Goal: Task Accomplishment & Management: Complete application form

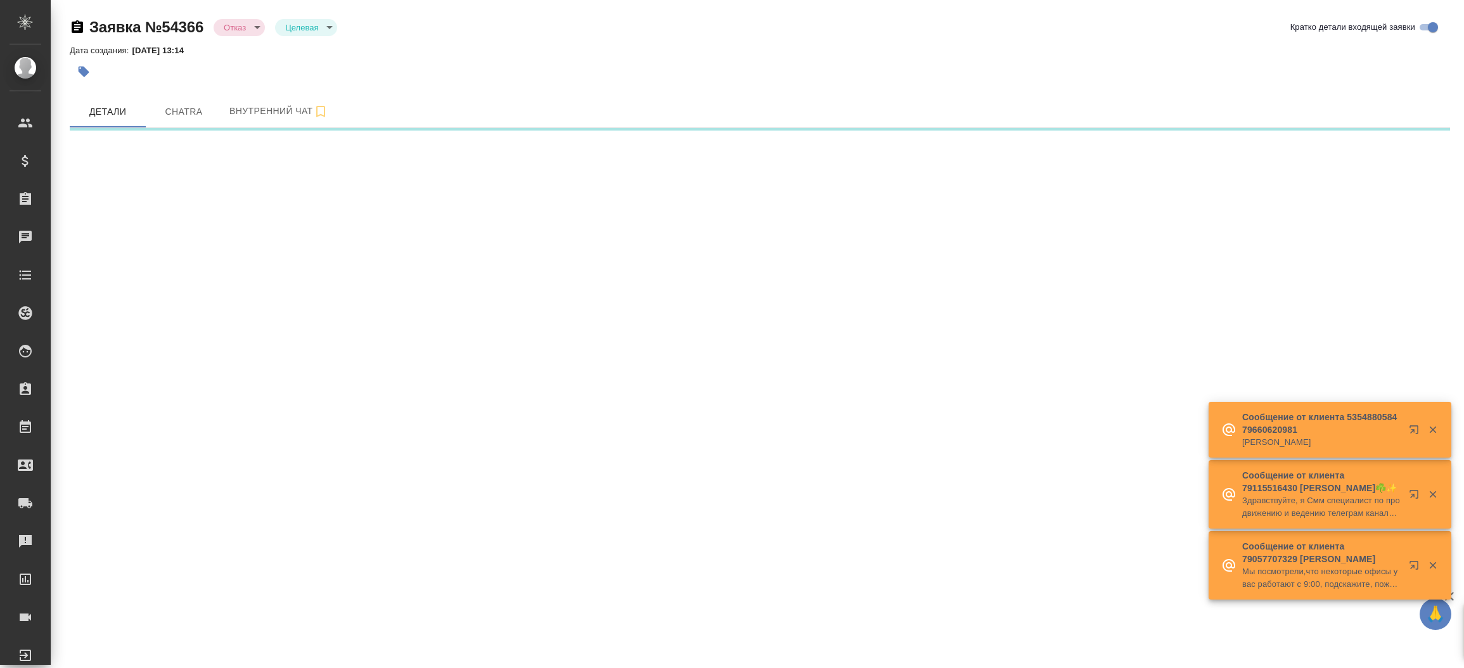
select select "RU"
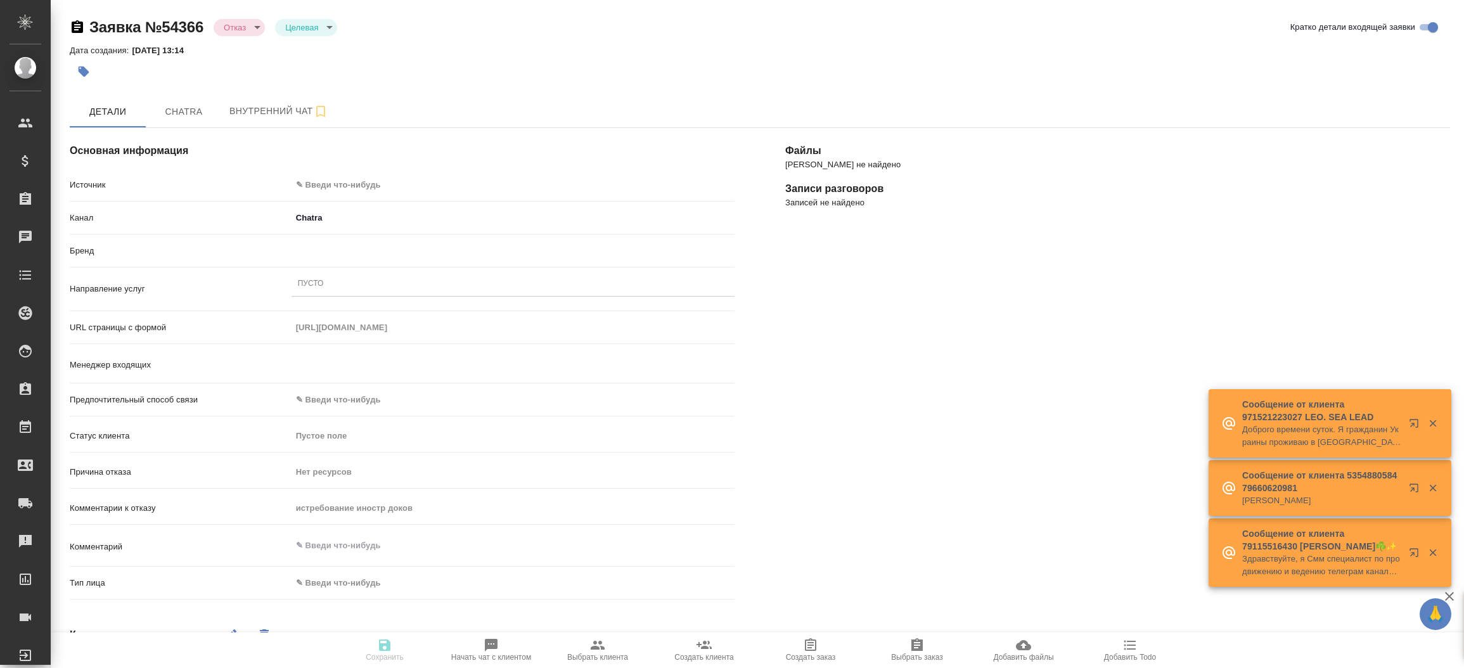
type textarea "x"
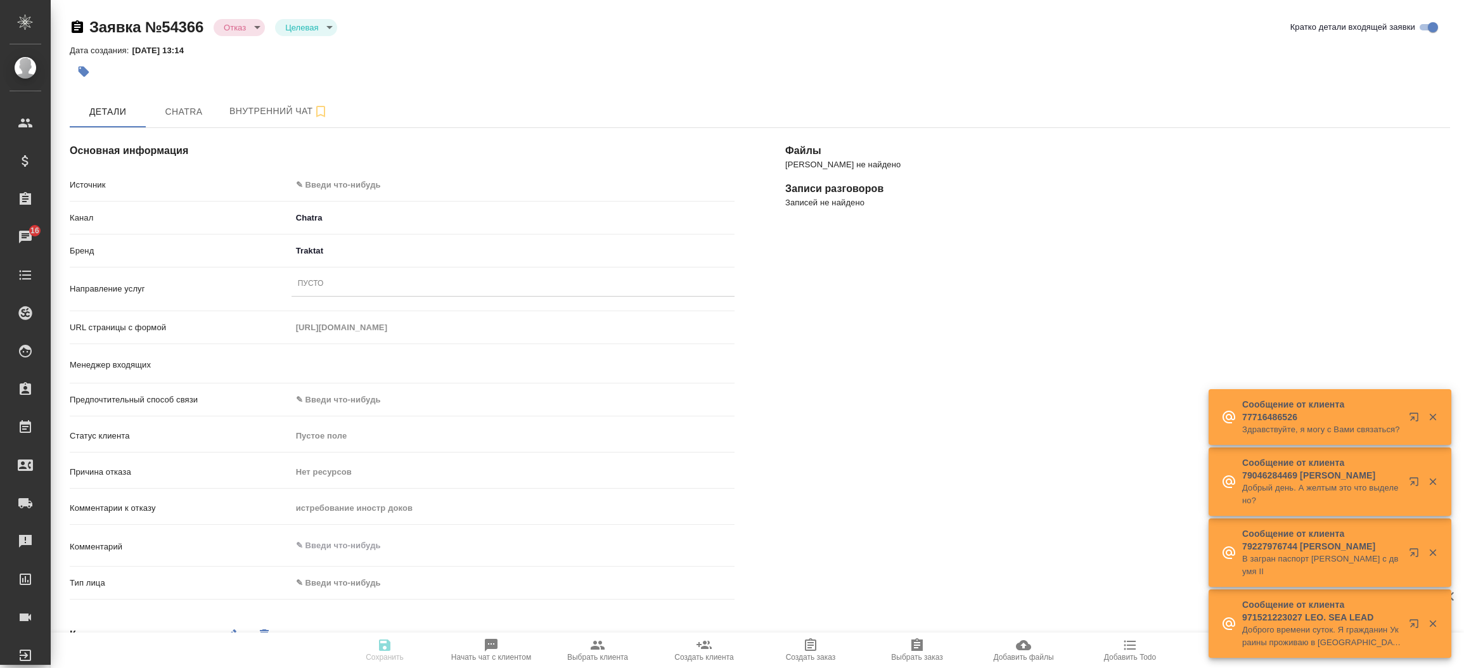
type input "[PERSON_NAME]"
type textarea "x"
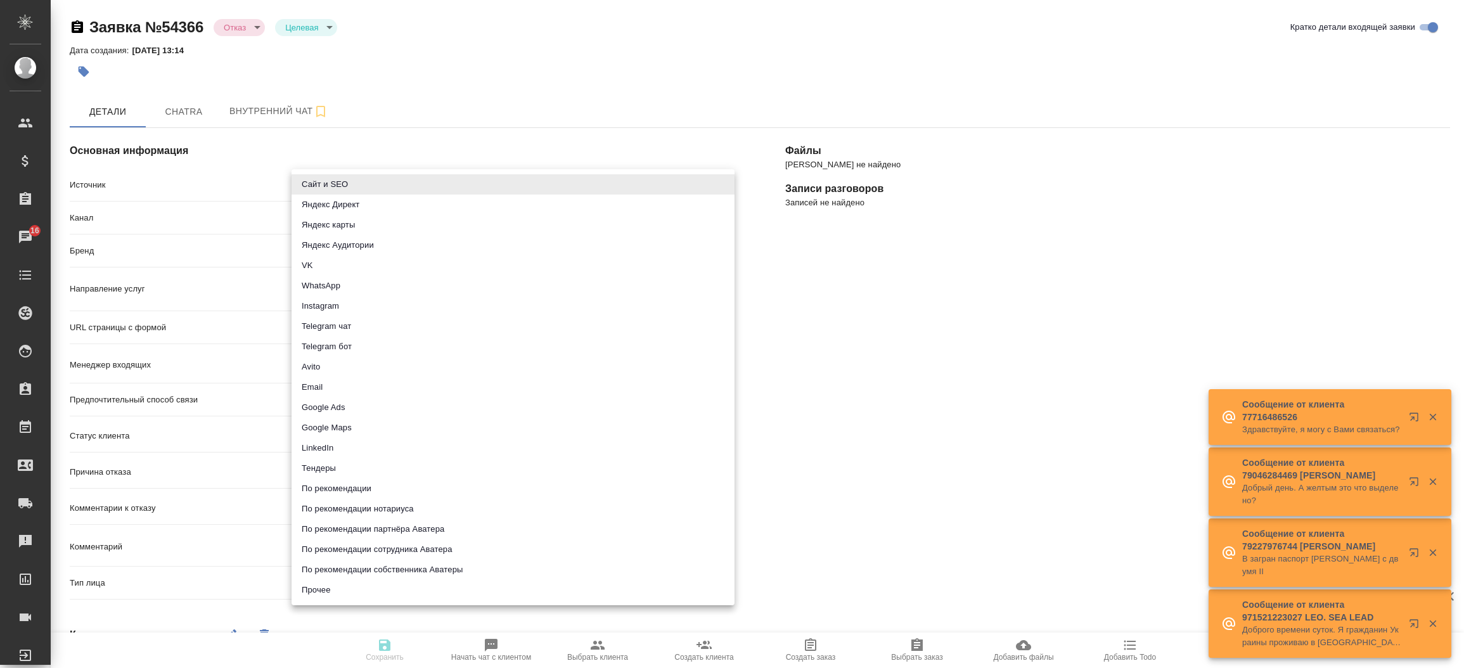
click at [444, 177] on body "🙏 .cls-1 fill:#fff; AWATERA [PERSON_NAME]prutko Клиенты Спецификации Заказы 16 …" at bounding box center [732, 334] width 1464 height 668
click at [435, 190] on li "Сайт и SEO" at bounding box center [513, 184] width 443 height 20
type input "seo"
type textarea "x"
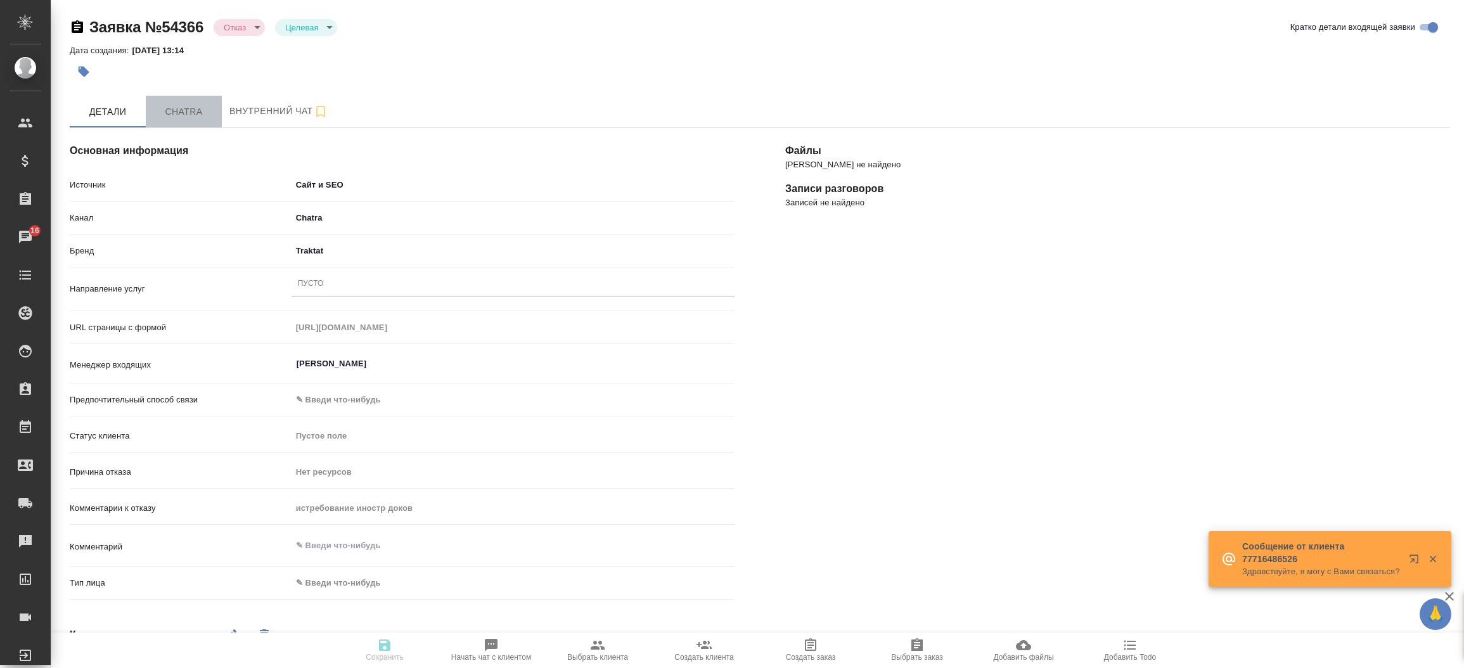
click at [207, 114] on span "Chatra" at bounding box center [183, 112] width 61 height 16
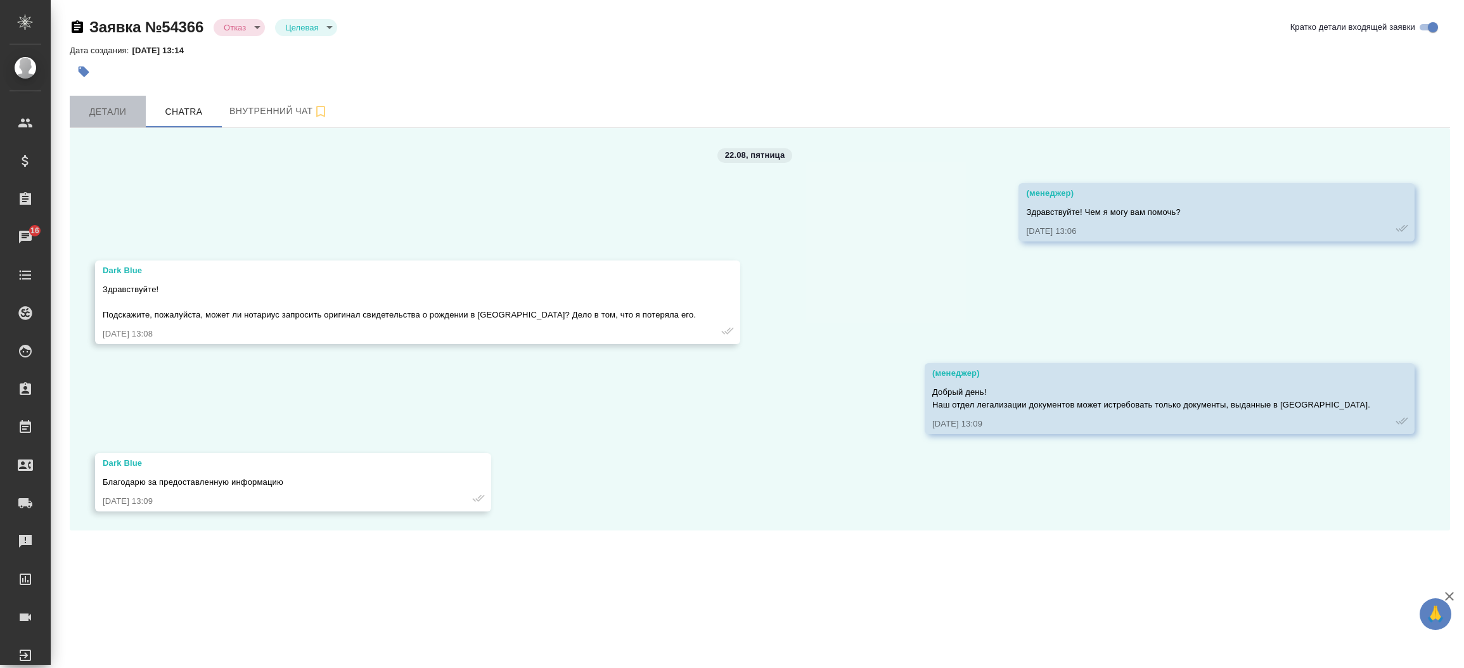
click at [110, 107] on span "Детали" at bounding box center [107, 112] width 61 height 16
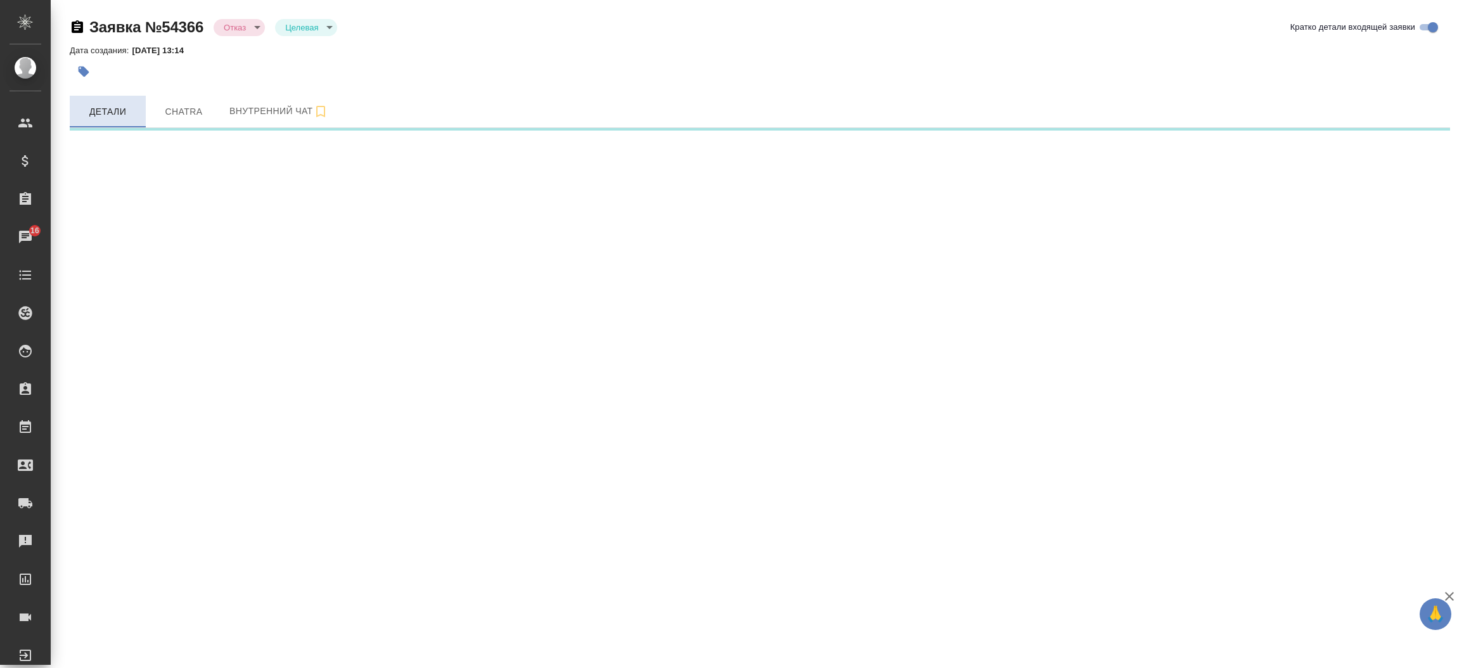
select select "RU"
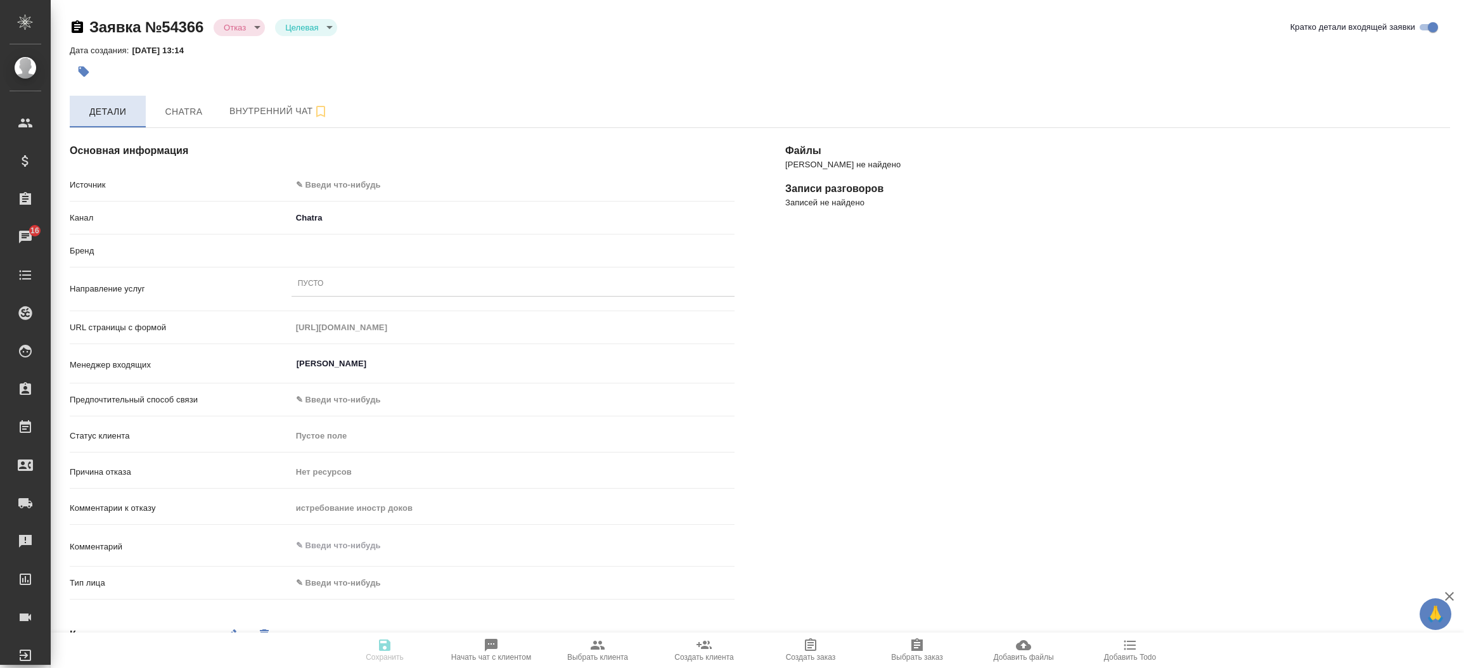
type textarea "x"
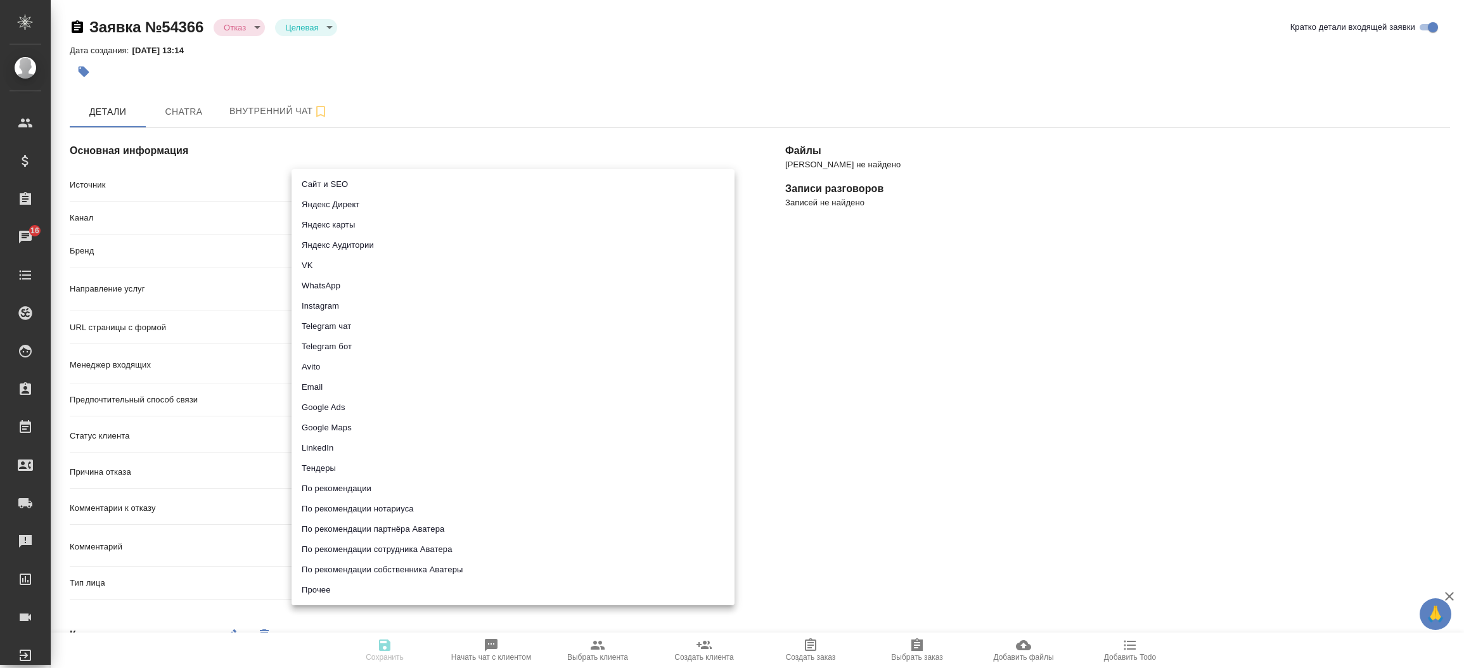
click at [397, 191] on body "🙏 .cls-1 fill:#fff; AWATERA [PERSON_NAME]prutko Клиенты Спецификации Заказы 16 …" at bounding box center [732, 334] width 1464 height 668
click at [397, 191] on li "Сайт и SEO" at bounding box center [513, 184] width 443 height 20
type input "seo"
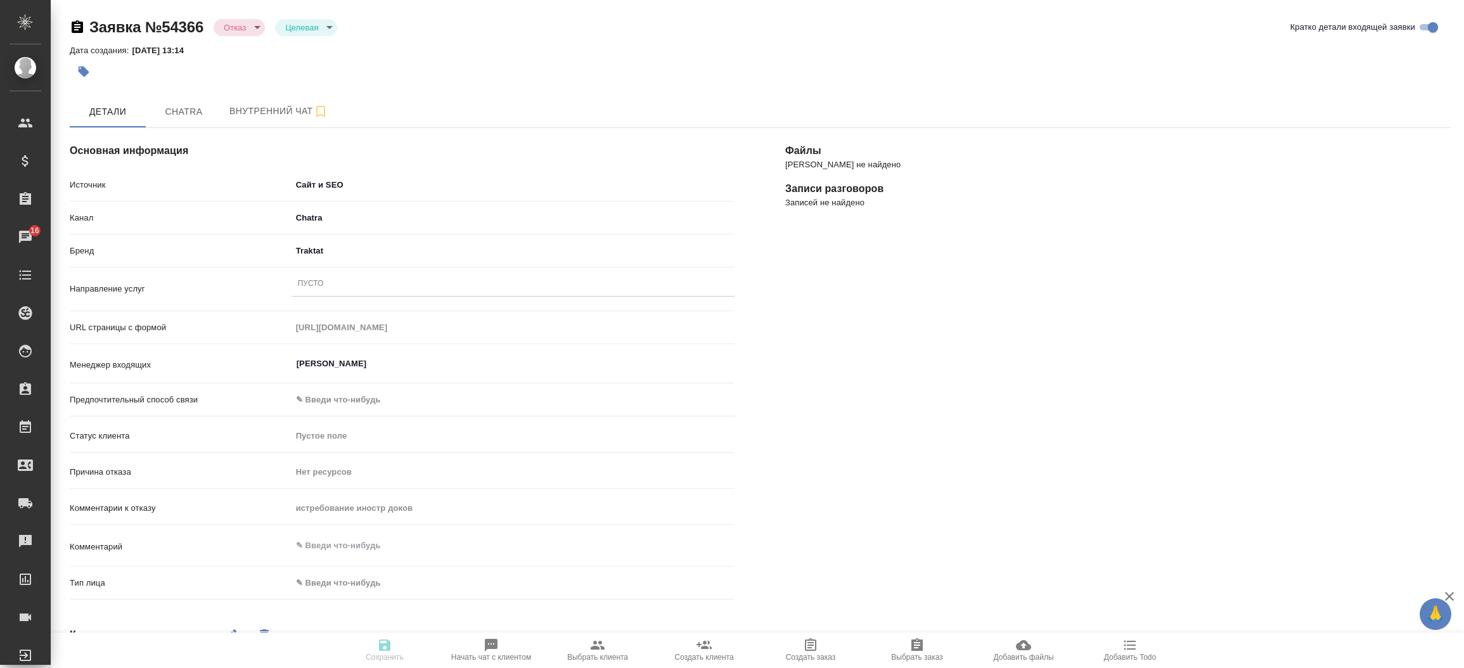
click at [364, 585] on body "🙏 .cls-1 fill:#fff; AWATERA [PERSON_NAME]prutko Клиенты Спецификации Заказы 16 …" at bounding box center [732, 334] width 1464 height 668
click at [360, 601] on li "Физическое лицо" at bounding box center [439, 603] width 295 height 20
type textarea "x"
type input "private"
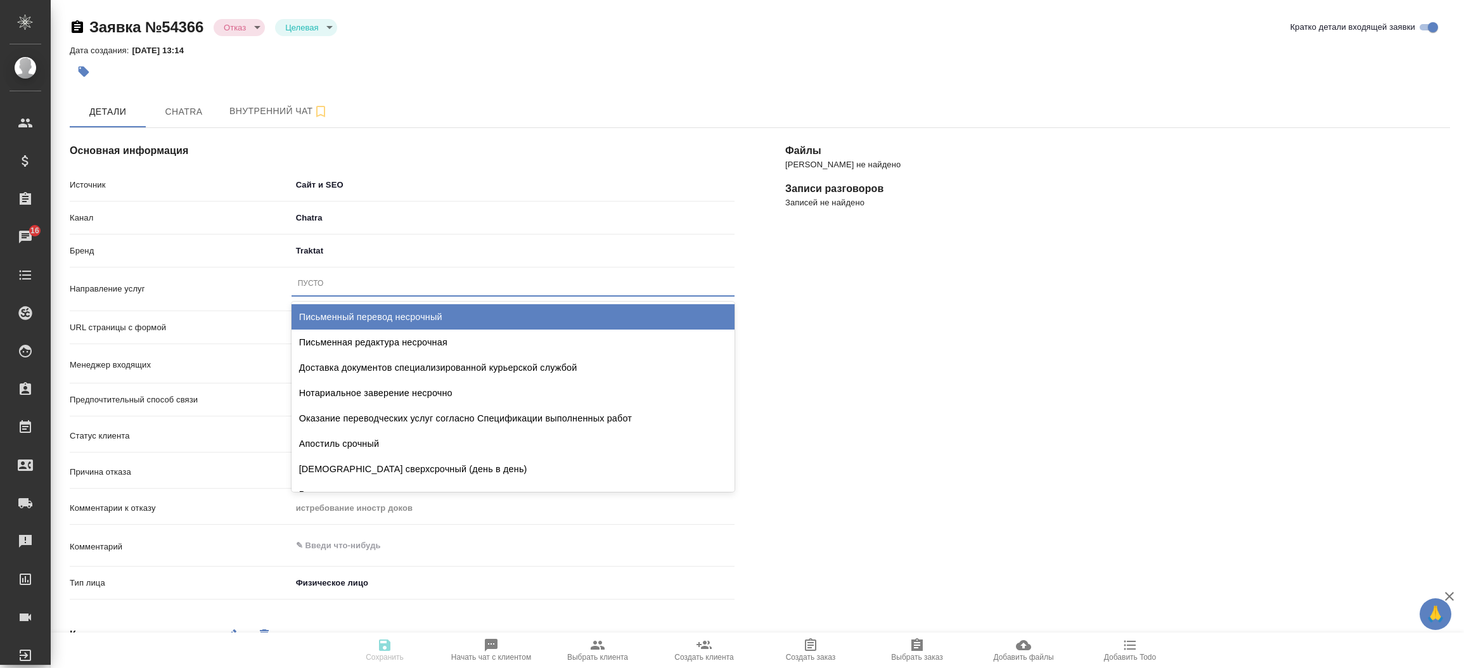
click at [313, 283] on div "Пусто" at bounding box center [311, 283] width 26 height 11
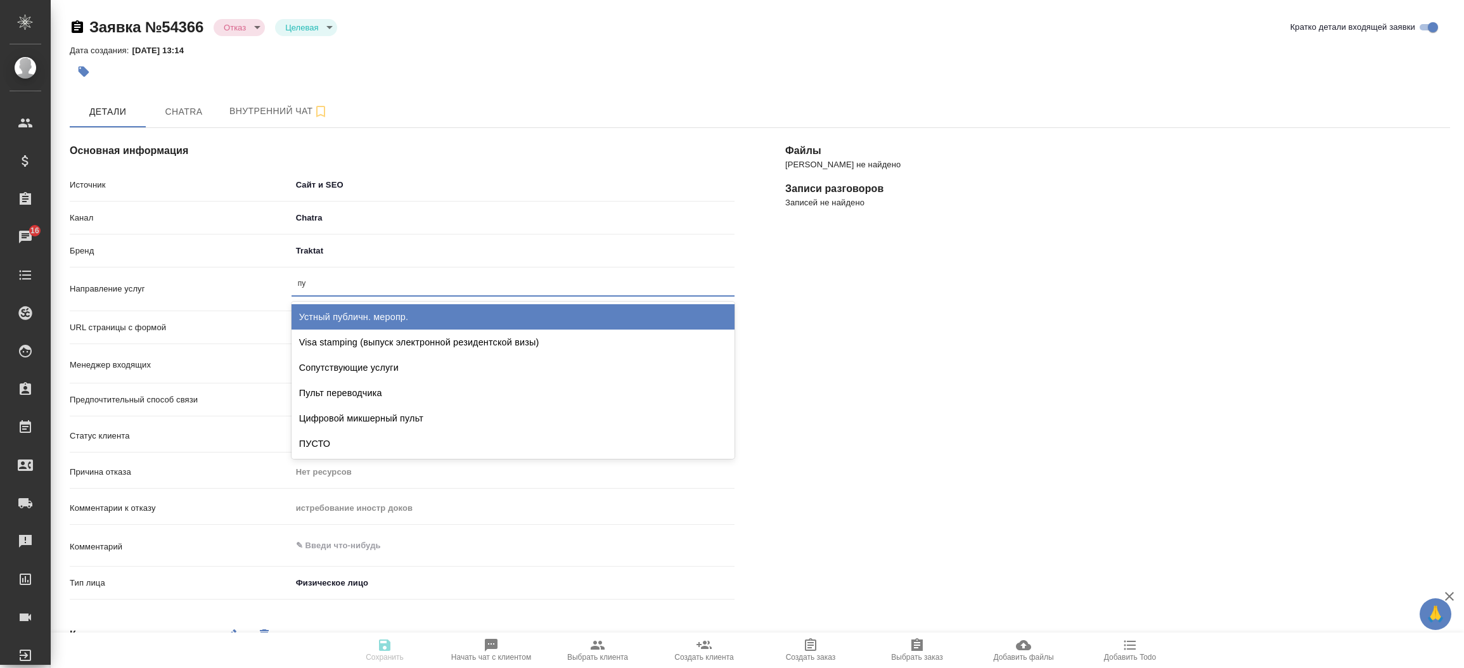
type input "пус"
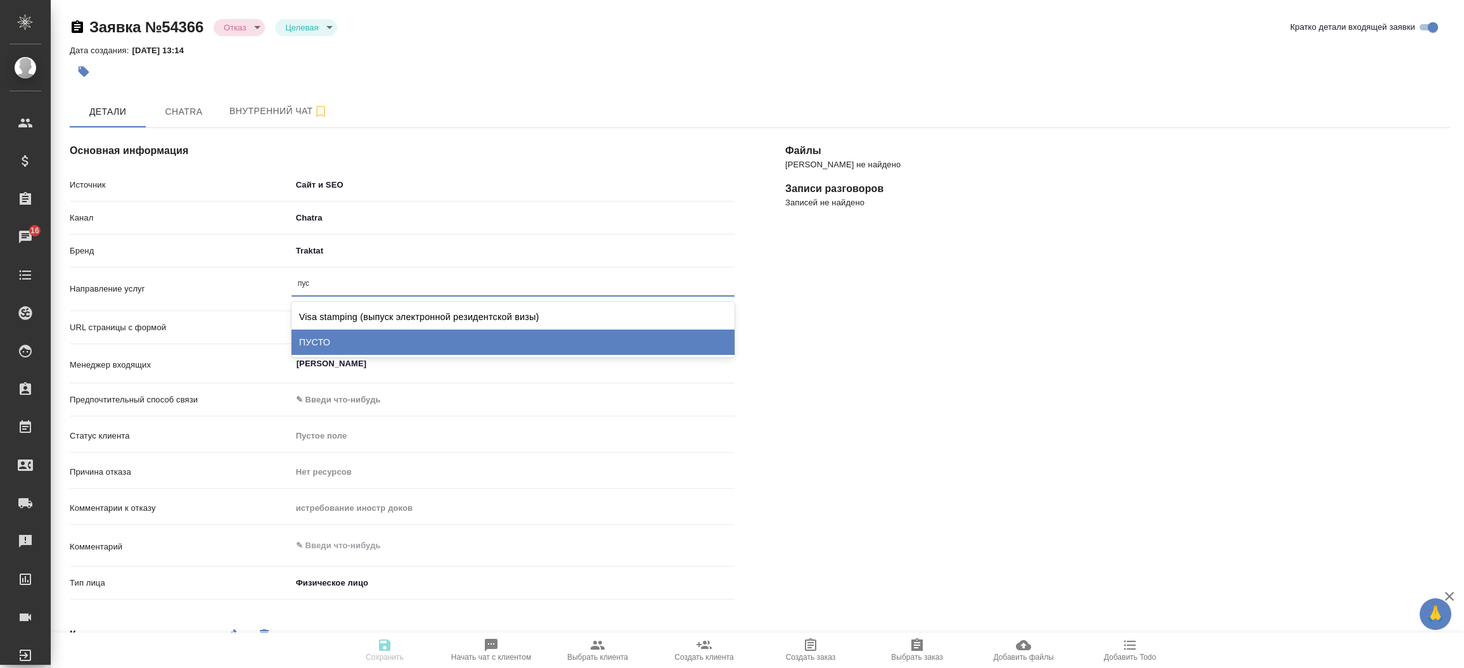
click at [317, 333] on div "ПУСТО" at bounding box center [513, 342] width 443 height 25
type textarea "x"
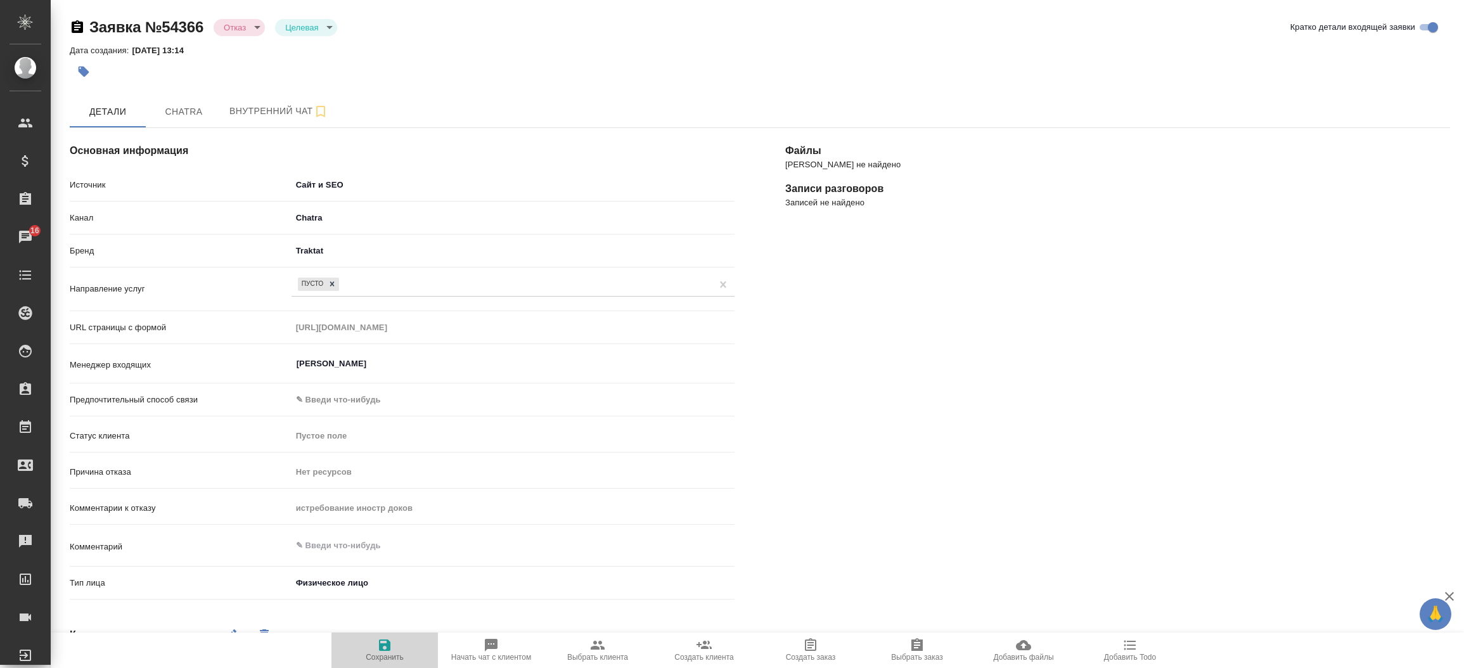
click at [396, 645] on span "Сохранить" at bounding box center [384, 650] width 91 height 24
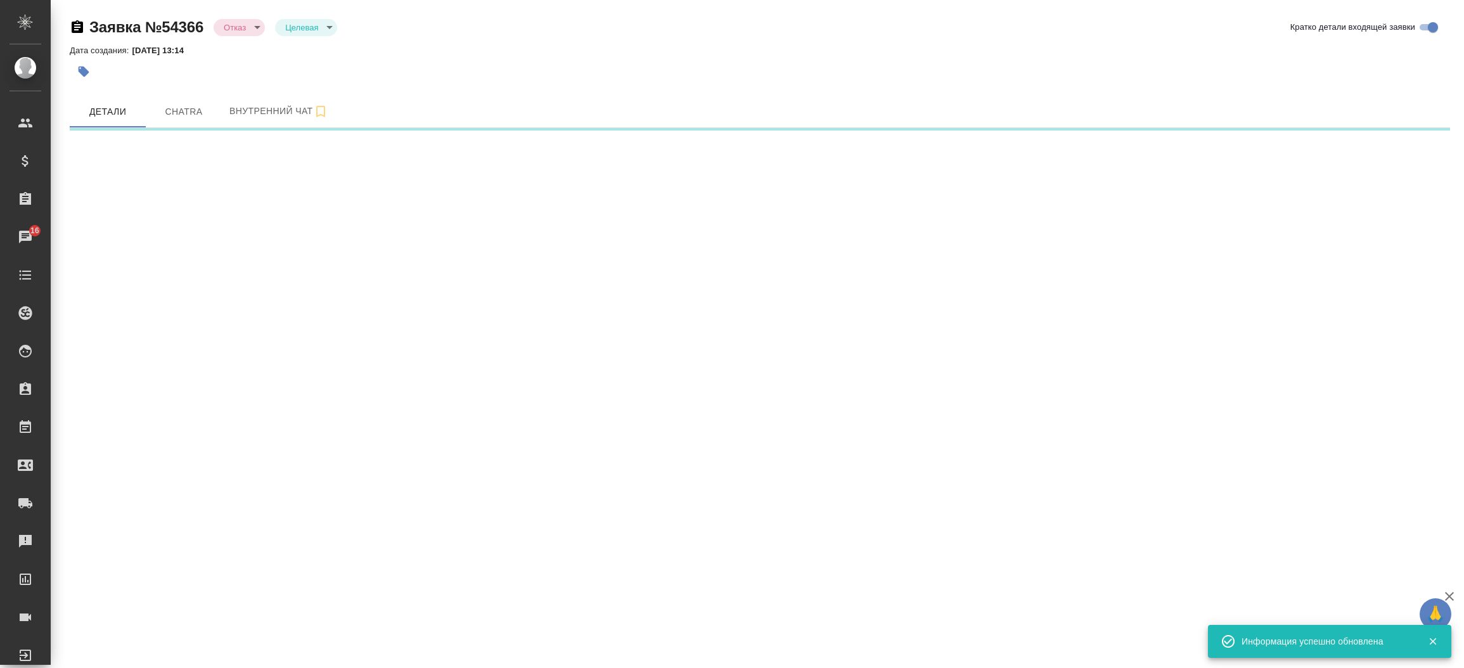
select select "RU"
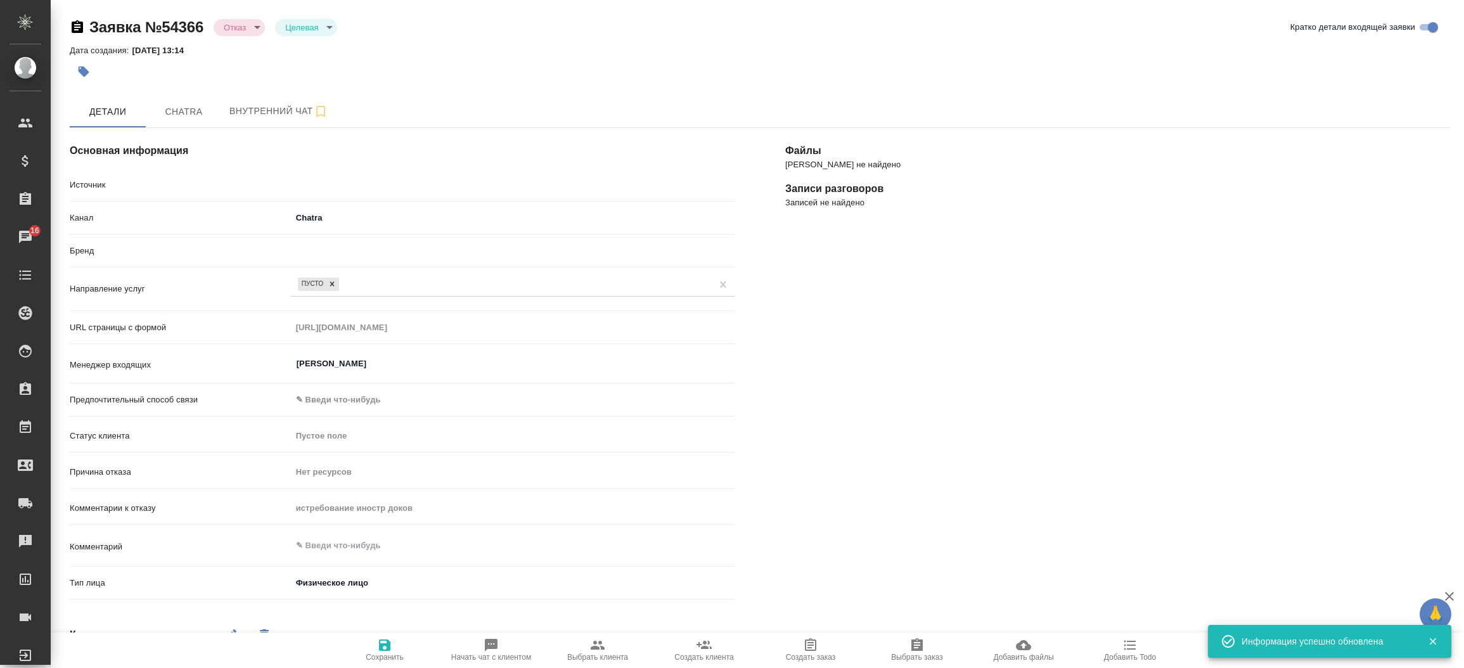
type textarea "x"
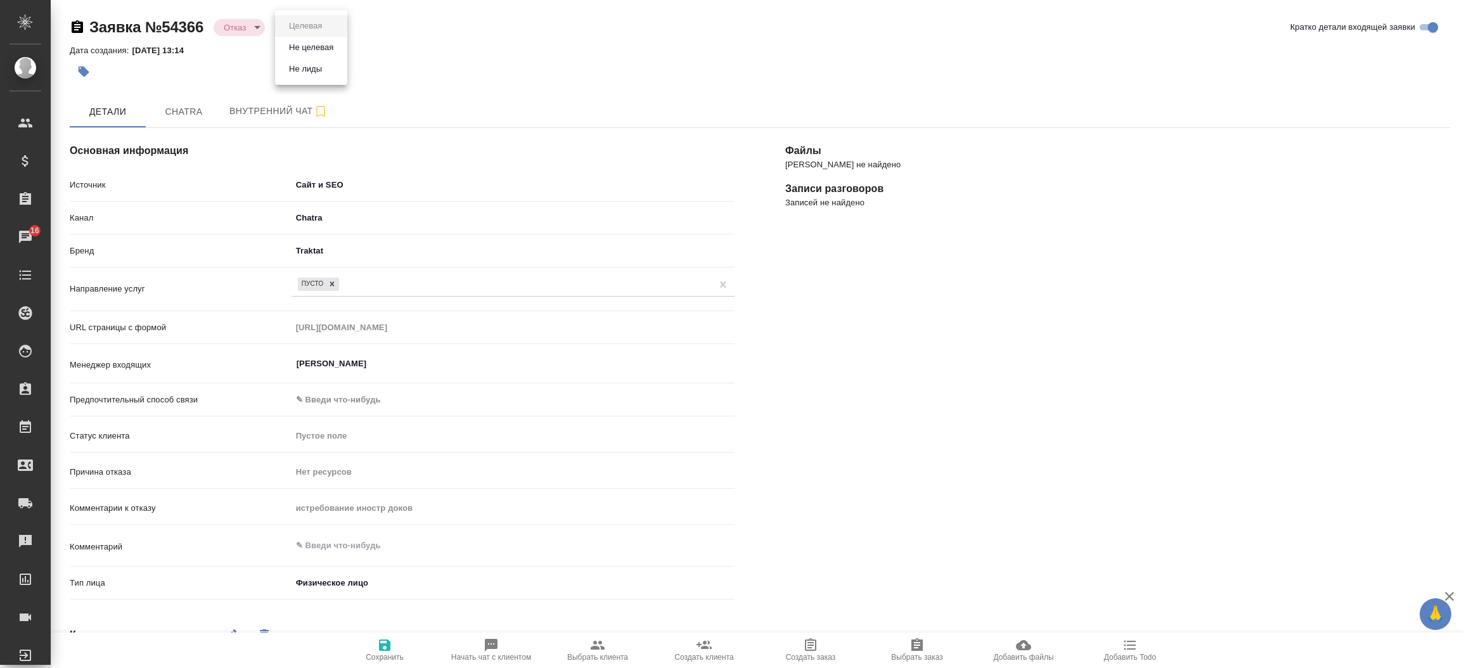
click at [314, 26] on body "🙏 .cls-1 fill:#fff; AWATERA [PERSON_NAME]prutko Клиенты Спецификации Заказы 16 …" at bounding box center [732, 334] width 1464 height 668
click at [306, 56] on li "Не целевая" at bounding box center [311, 48] width 72 height 22
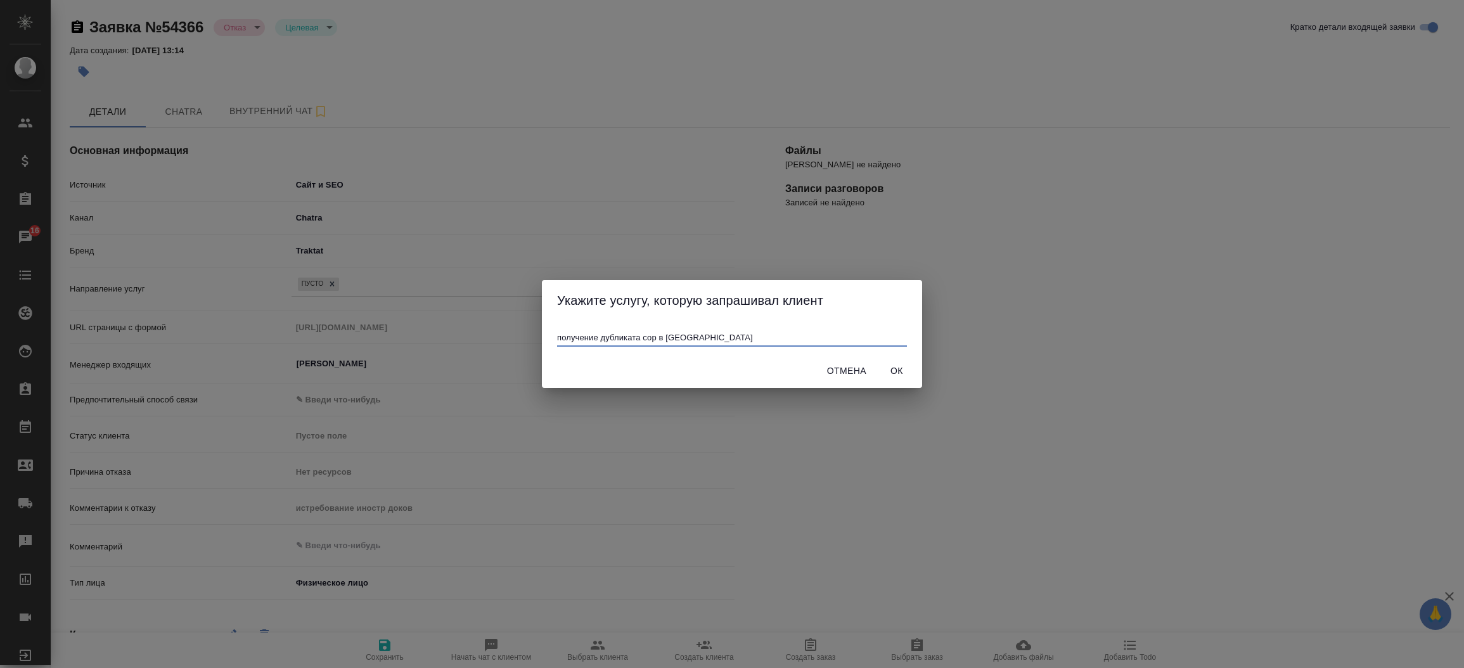
type input "получение дубликата сор в [GEOGRAPHIC_DATA]"
click at [884, 359] on div "[PERSON_NAME]" at bounding box center [732, 371] width 380 height 34
click at [888, 371] on span "Ок" at bounding box center [897, 371] width 30 height 16
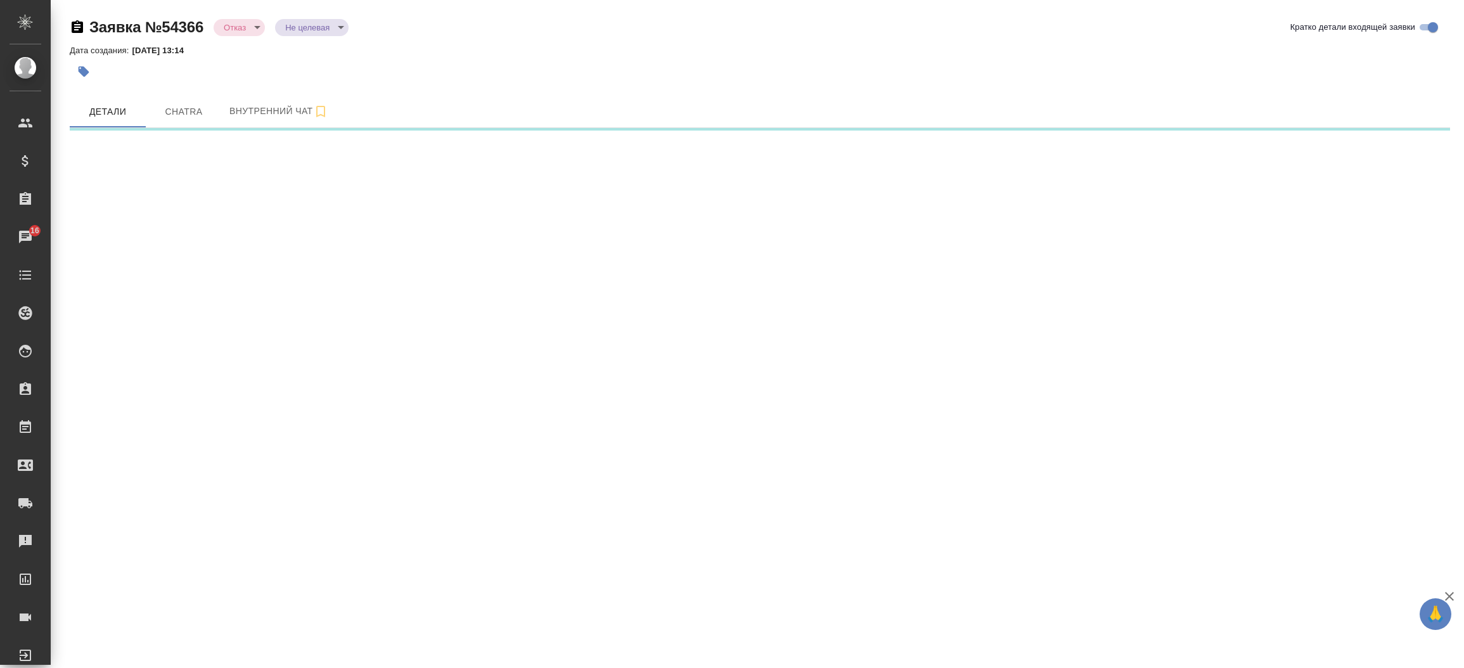
select select "RU"
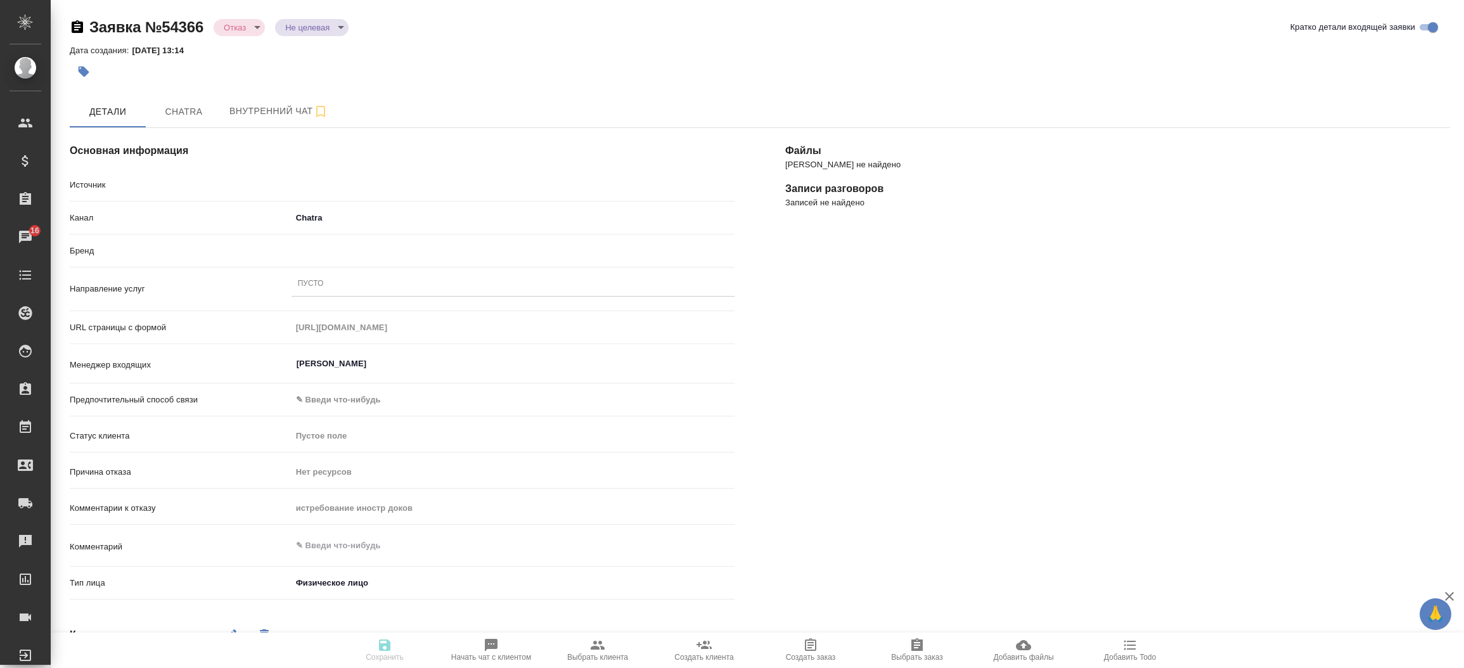
type textarea "x"
